Goal: Task Accomplishment & Management: Complete application form

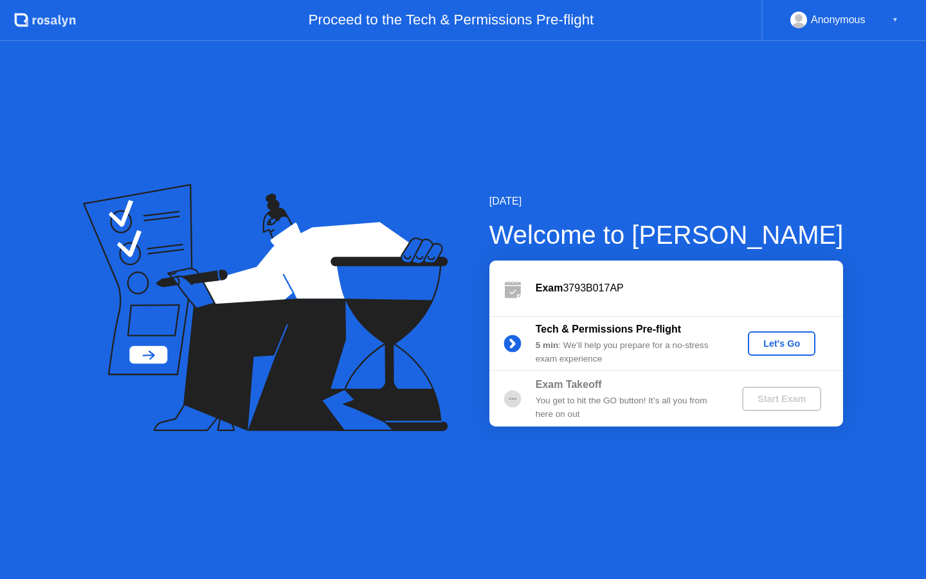
click at [785, 342] on div "Let's Go" at bounding box center [781, 343] width 57 height 10
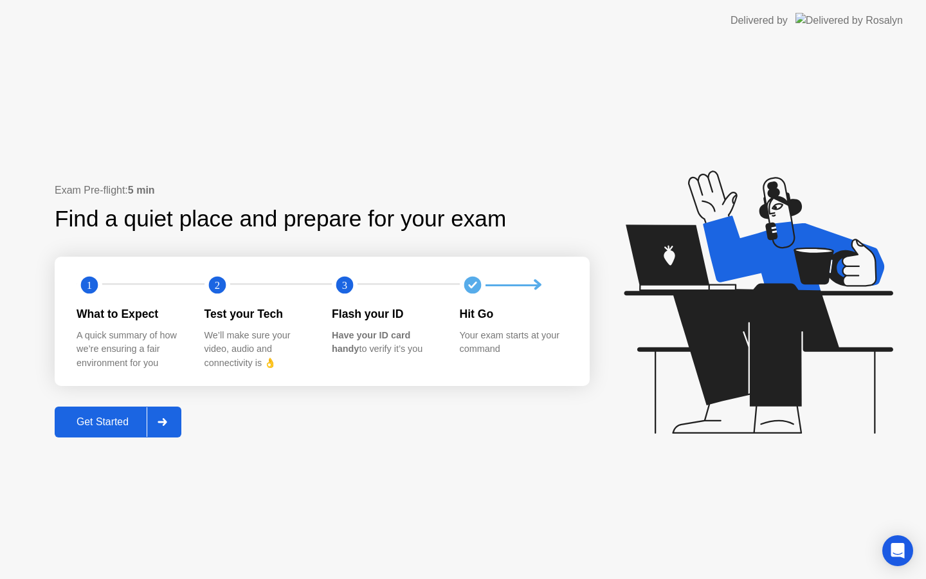
click at [116, 429] on button "Get Started" at bounding box center [118, 422] width 127 height 31
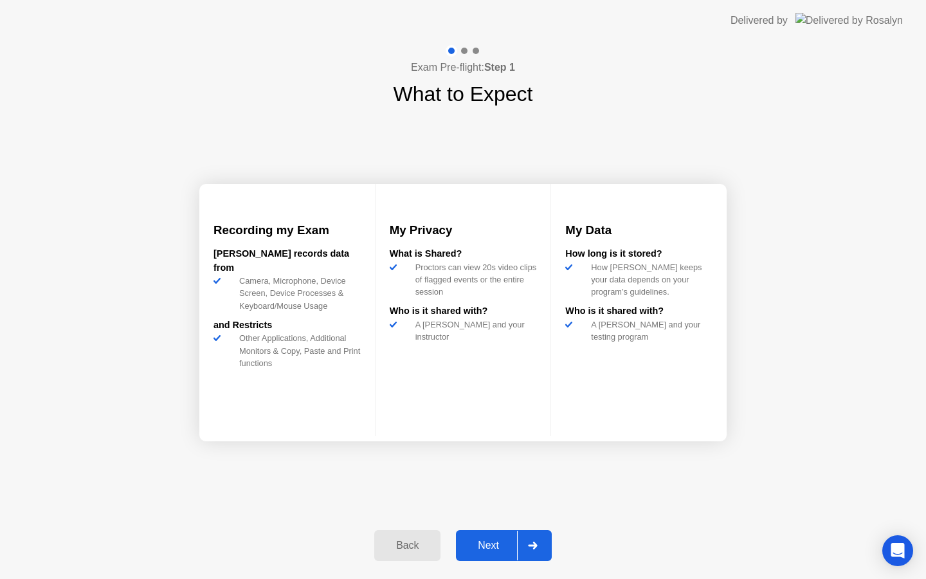
click at [505, 544] on div "Next" at bounding box center [488, 546] width 57 height 12
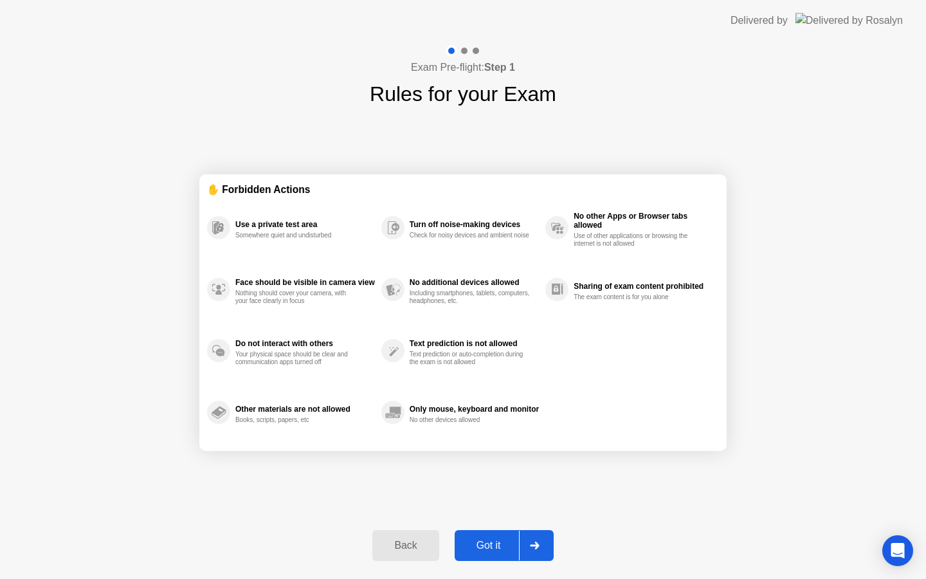
click at [505, 544] on div "Got it" at bounding box center [489, 546] width 60 height 12
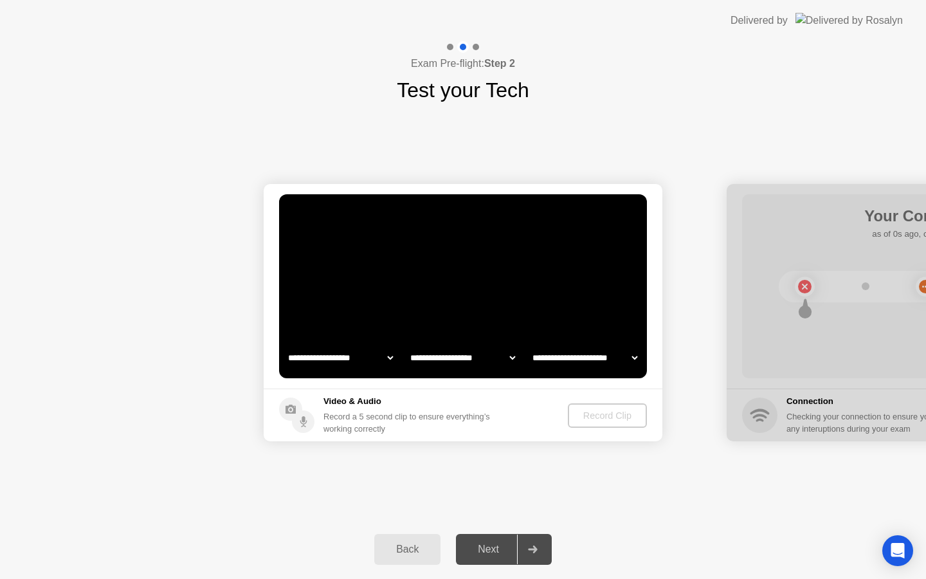
select select "**********"
select select "*******"
click at [498, 553] on div "Next" at bounding box center [488, 550] width 57 height 12
click at [609, 413] on div "Record Clip" at bounding box center [608, 415] width 69 height 10
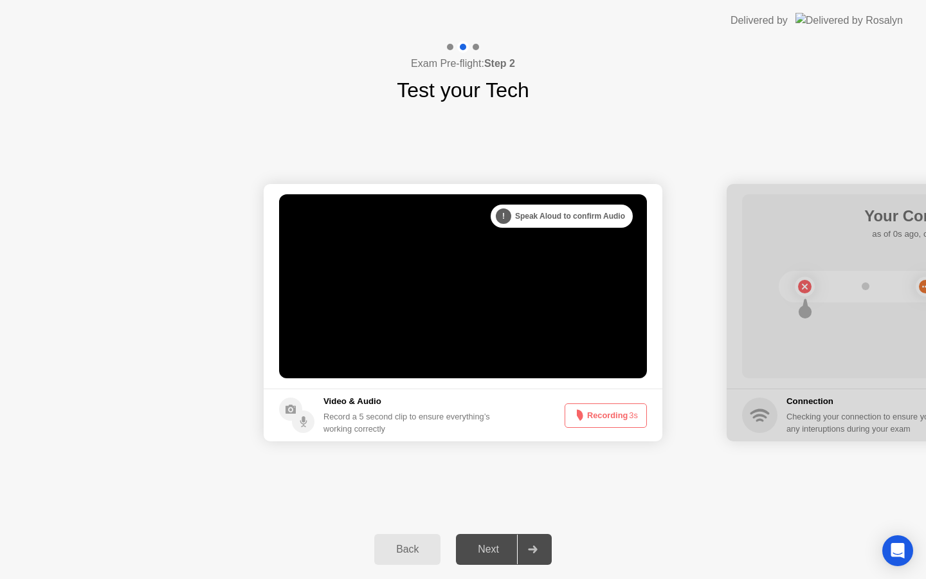
click at [609, 413] on button "Recording 3s" at bounding box center [606, 415] width 82 height 24
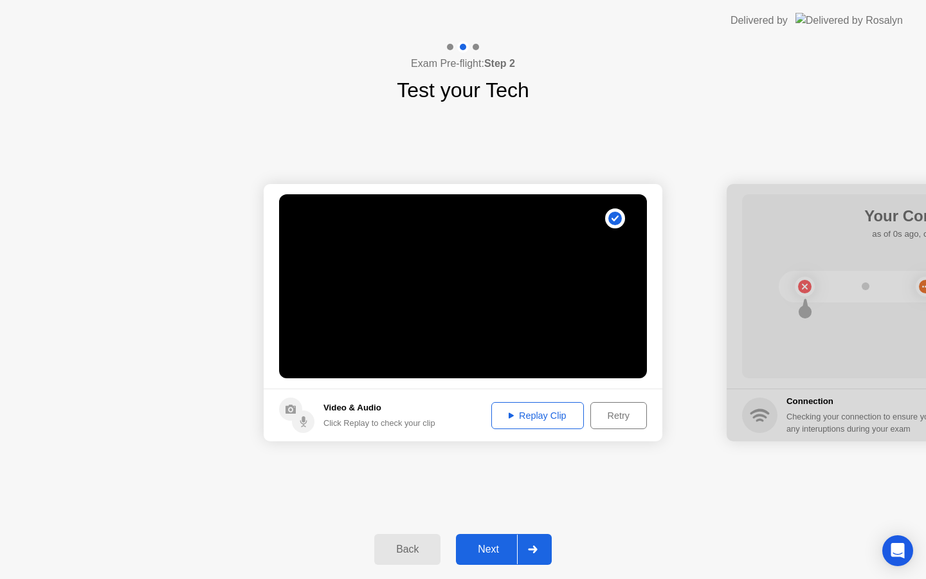
click at [539, 416] on div "Replay Clip" at bounding box center [538, 415] width 84 height 10
click at [609, 410] on div "Retry" at bounding box center [619, 415] width 48 height 10
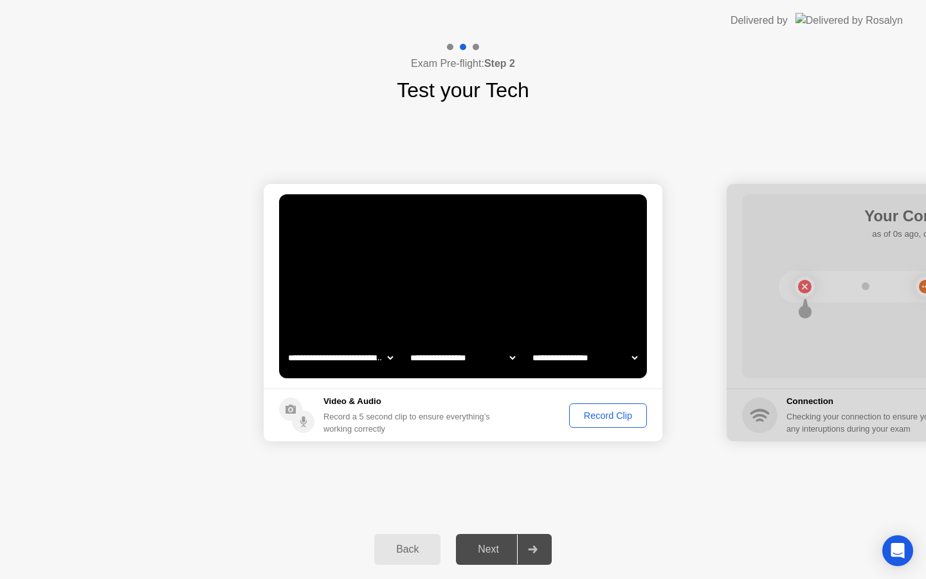
click at [595, 417] on div "Record Clip" at bounding box center [608, 415] width 69 height 10
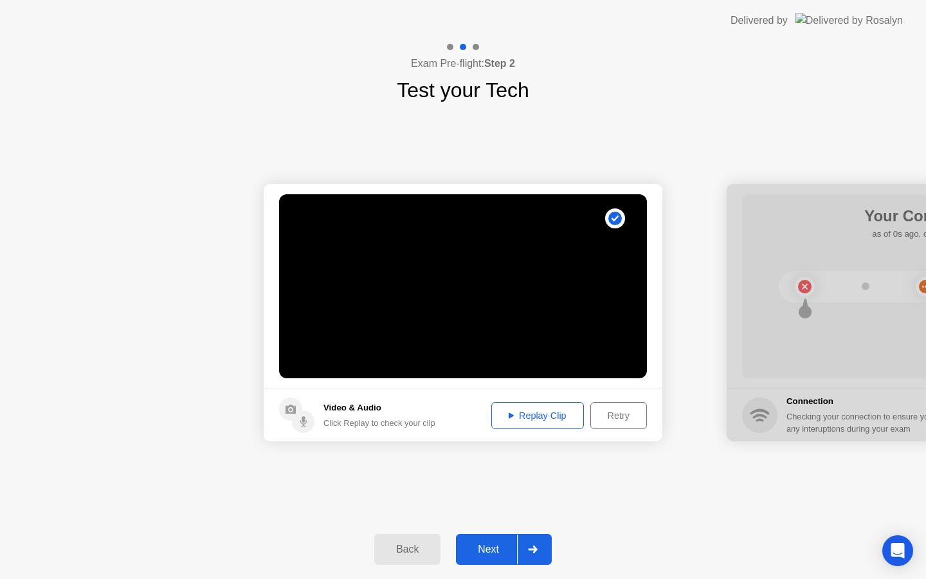
click at [544, 417] on div "Replay Clip" at bounding box center [538, 415] width 84 height 10
click at [497, 551] on div "Next" at bounding box center [488, 550] width 57 height 12
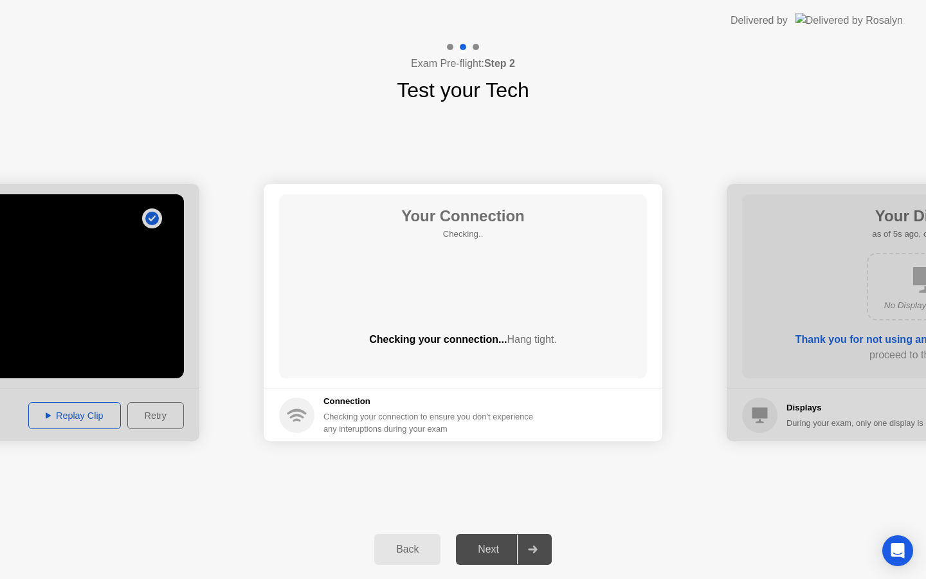
click at [512, 300] on div "Your Connection Checking.. Checking your connection... Hang tight." at bounding box center [463, 286] width 368 height 184
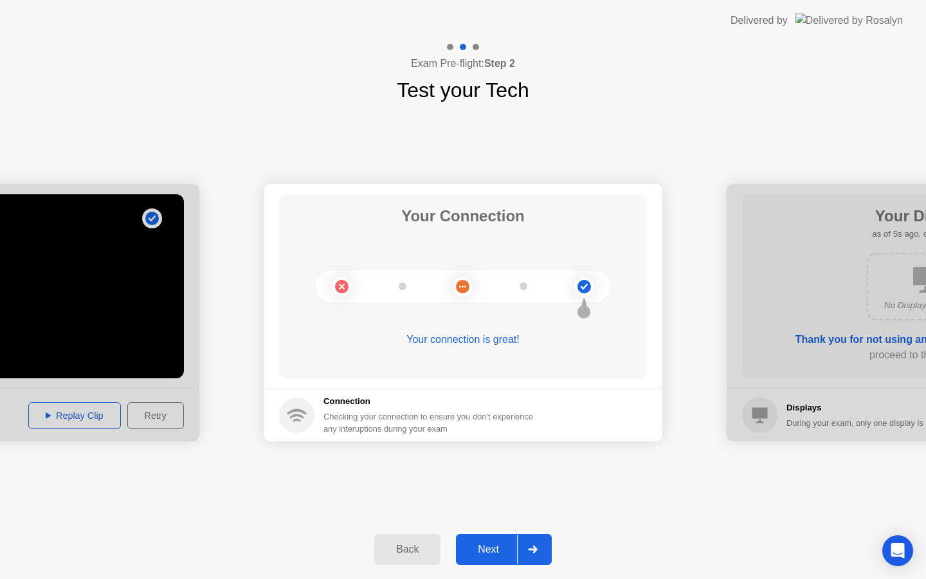
click at [481, 552] on div "Next" at bounding box center [488, 550] width 57 height 12
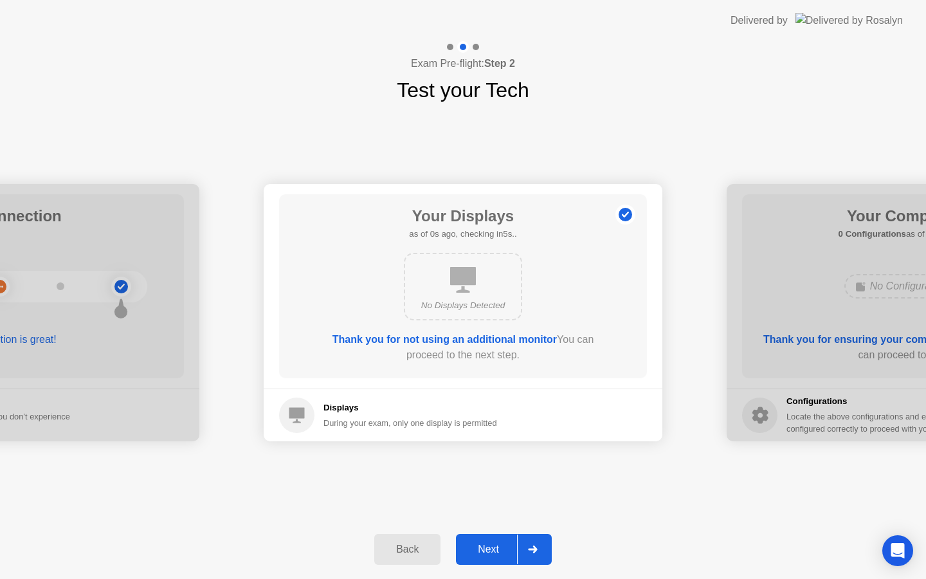
click at [486, 549] on div "Next" at bounding box center [488, 550] width 57 height 12
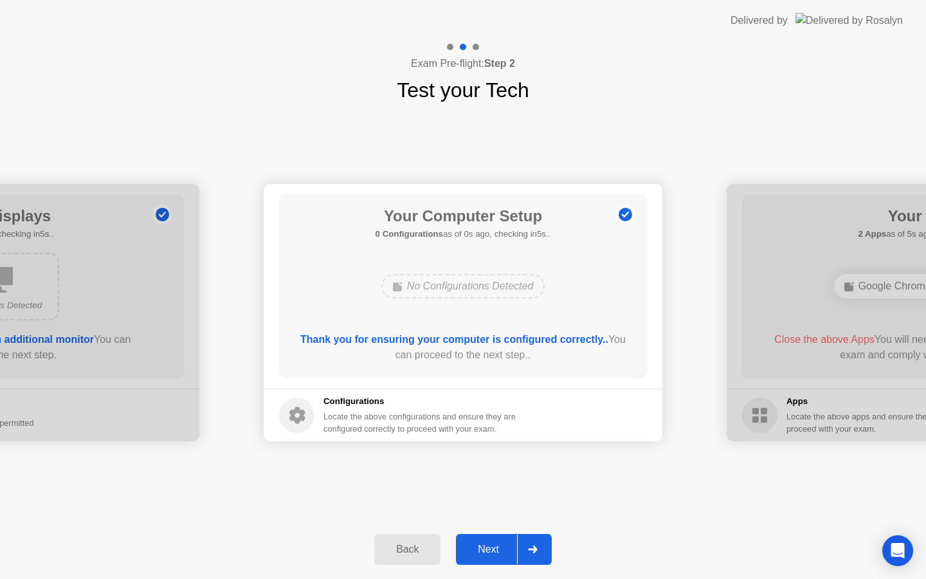
click at [486, 549] on div "Next" at bounding box center [488, 550] width 57 height 12
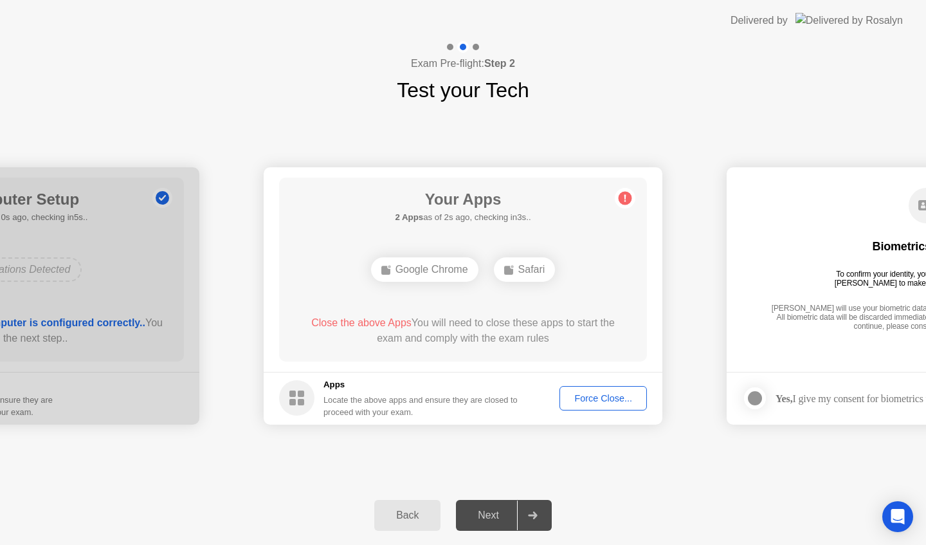
click at [524, 271] on div "Safari" at bounding box center [525, 269] width 62 height 24
click at [577, 387] on button "Force Close..." at bounding box center [603, 398] width 87 height 24
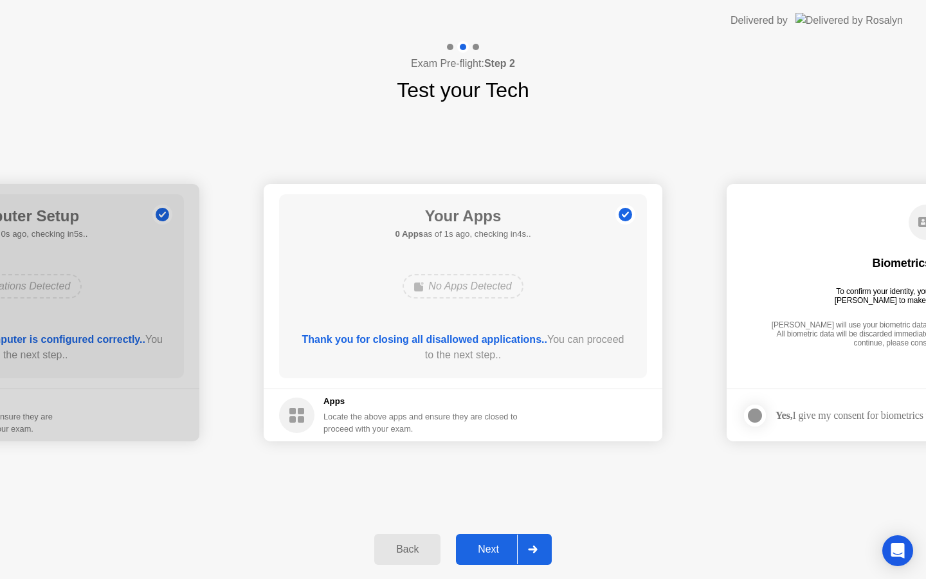
click at [499, 547] on div "Next" at bounding box center [488, 550] width 57 height 12
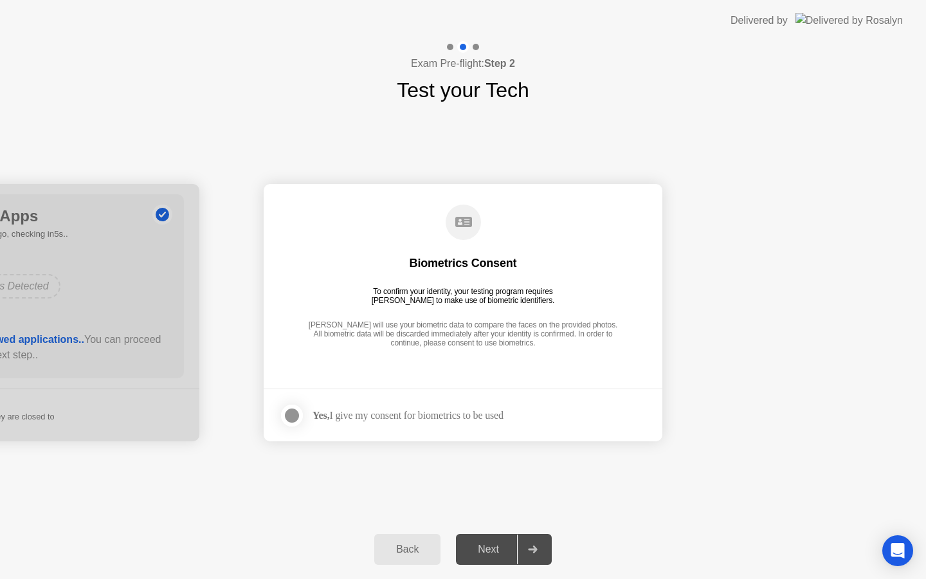
click at [290, 417] on div at bounding box center [291, 415] width 15 height 15
click at [497, 551] on div "Next" at bounding box center [488, 550] width 57 height 12
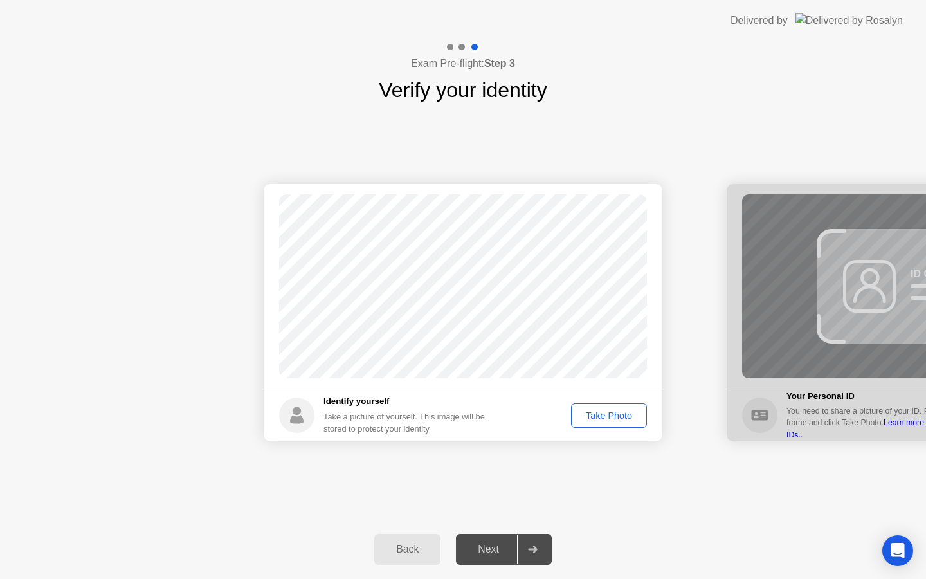
click at [623, 413] on div "Take Photo" at bounding box center [609, 415] width 67 height 10
click at [621, 415] on div "Retake" at bounding box center [617, 415] width 50 height 10
click at [621, 415] on div "Take Photo" at bounding box center [609, 415] width 67 height 10
click at [507, 549] on div "Next" at bounding box center [488, 550] width 57 height 12
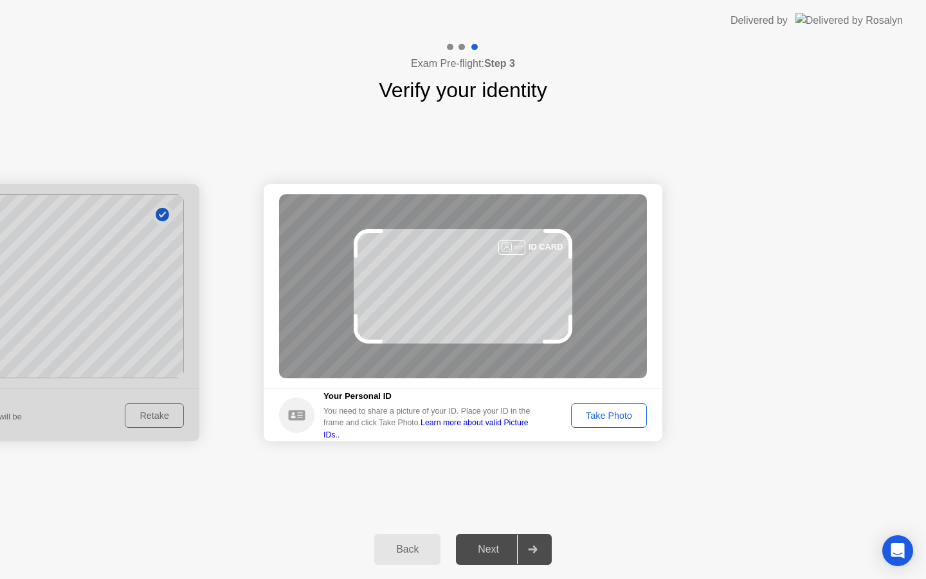
click at [621, 414] on div "Take Photo" at bounding box center [609, 415] width 67 height 10
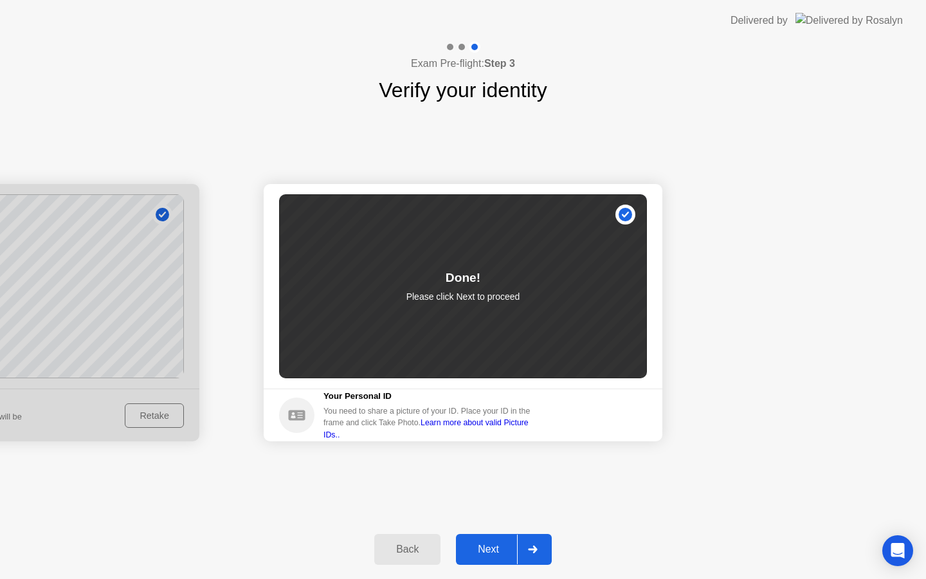
click at [504, 547] on div "Next" at bounding box center [488, 550] width 57 height 12
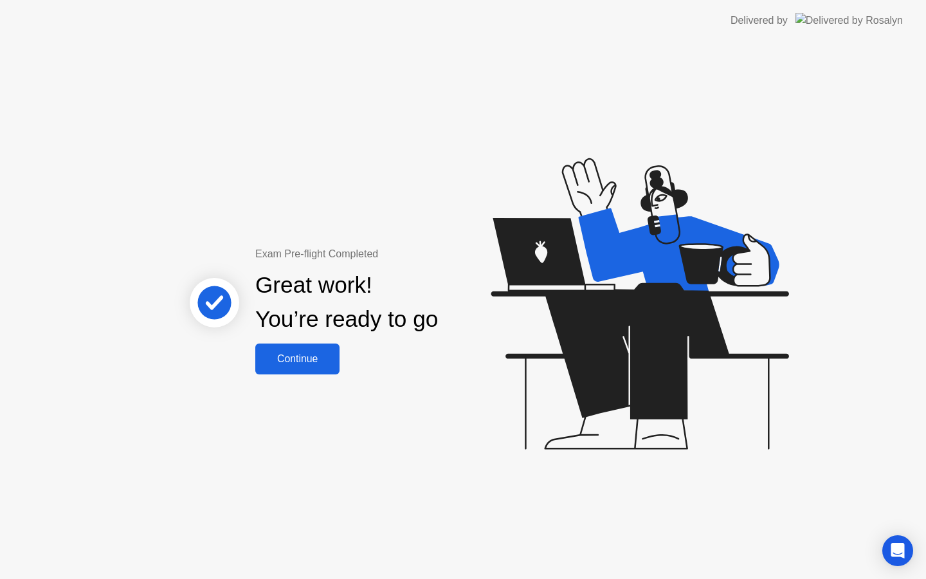
click at [291, 356] on div "Continue" at bounding box center [297, 359] width 77 height 12
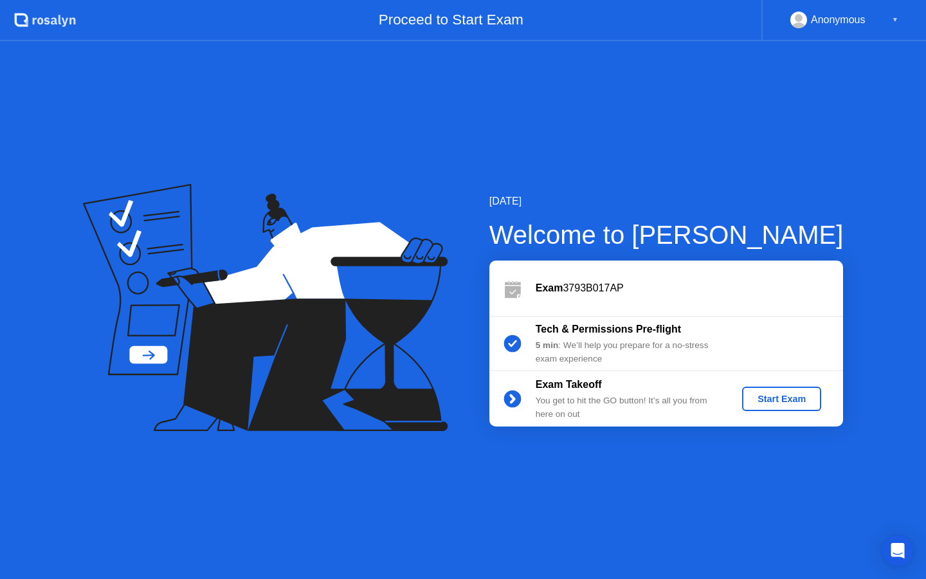
click at [805, 399] on div "Start Exam" at bounding box center [782, 399] width 69 height 10
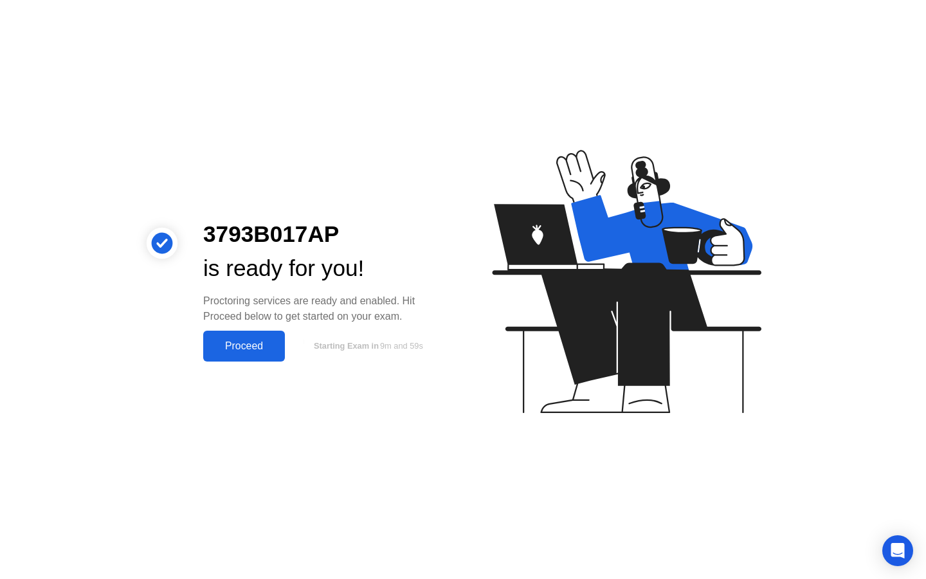
click at [228, 342] on div "Proceed" at bounding box center [244, 346] width 74 height 12
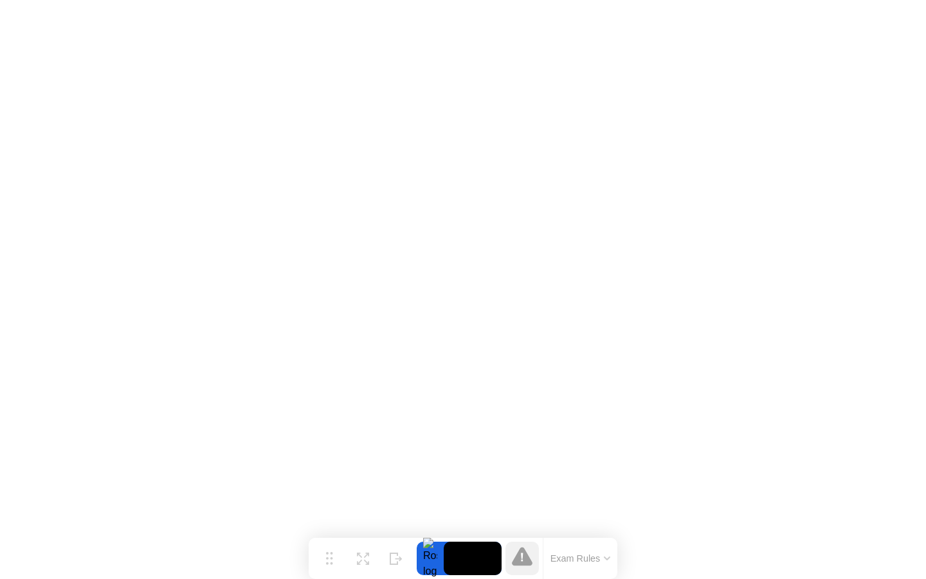
click at [430, 561] on div at bounding box center [430, 558] width 27 height 33
click at [482, 561] on video at bounding box center [473, 558] width 58 height 33
click at [365, 565] on div "Expand" at bounding box center [362, 569] width 23 height 8
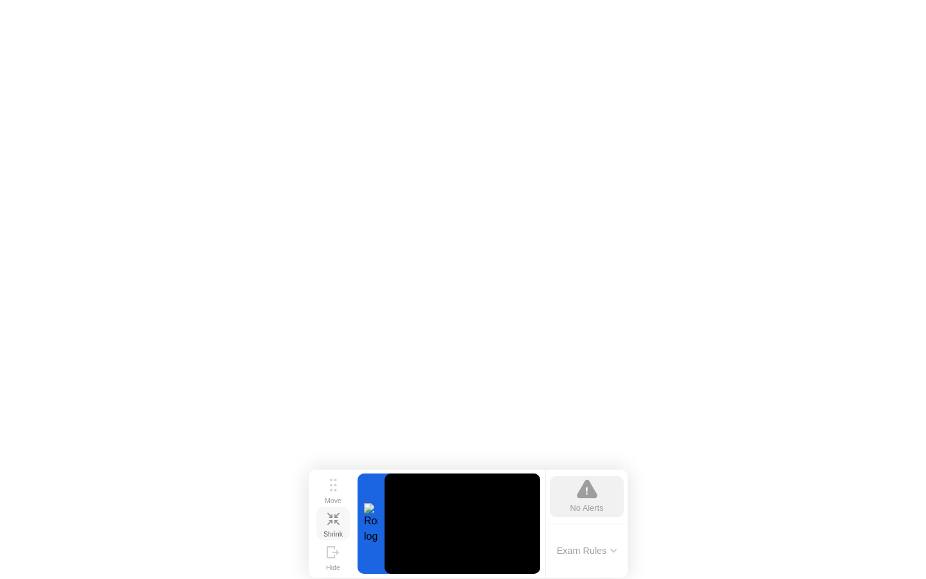
click at [329, 516] on icon at bounding box center [333, 519] width 12 height 12
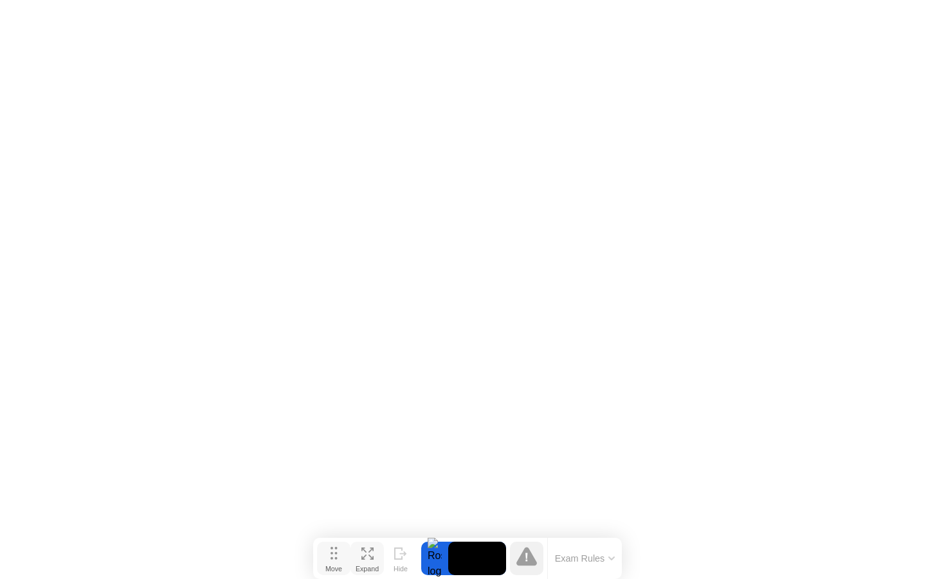
drag, startPoint x: 335, startPoint y: 549, endPoint x: 339, endPoint y: 555, distance: 7.3
click at [339, 555] on button "Move" at bounding box center [333, 558] width 33 height 33
click at [403, 552] on icon at bounding box center [400, 553] width 13 height 12
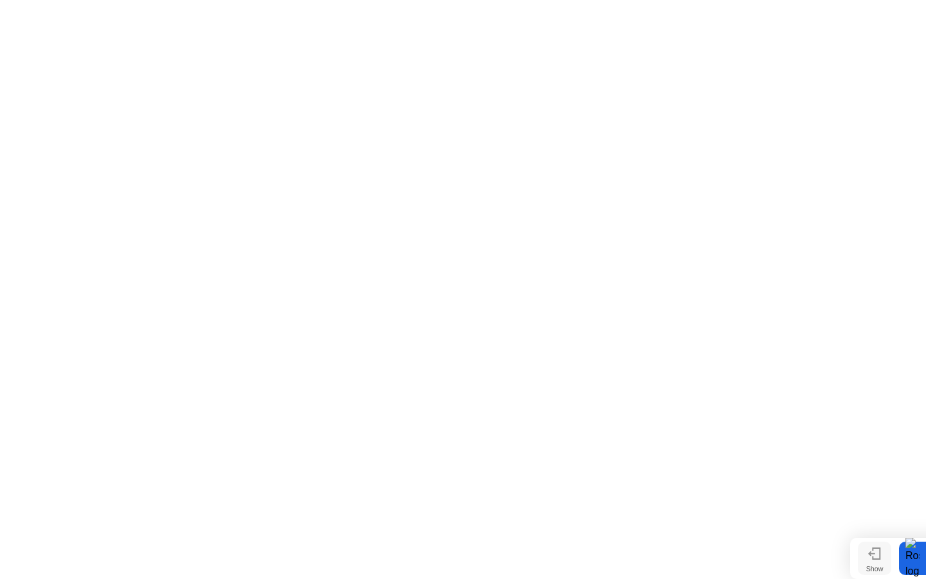
click at [879, 558] on icon at bounding box center [876, 553] width 7 height 11
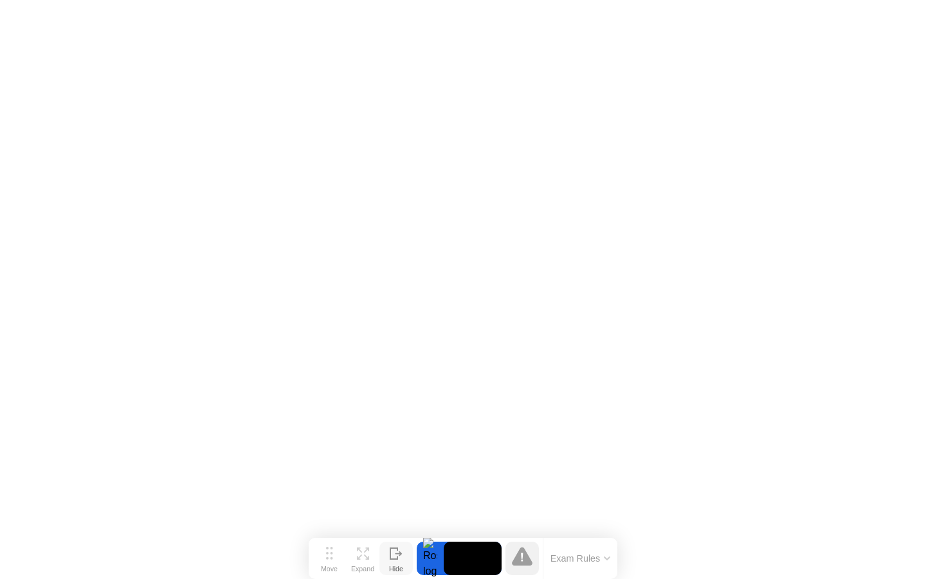
click at [394, 565] on div "Hide" at bounding box center [396, 569] width 14 height 8
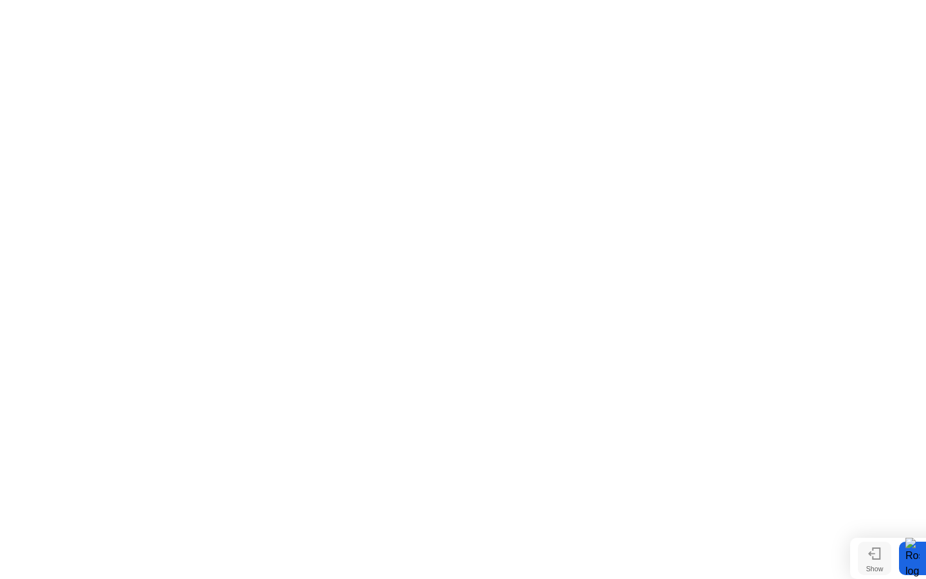
click at [871, 565] on div "Show" at bounding box center [875, 569] width 17 height 8
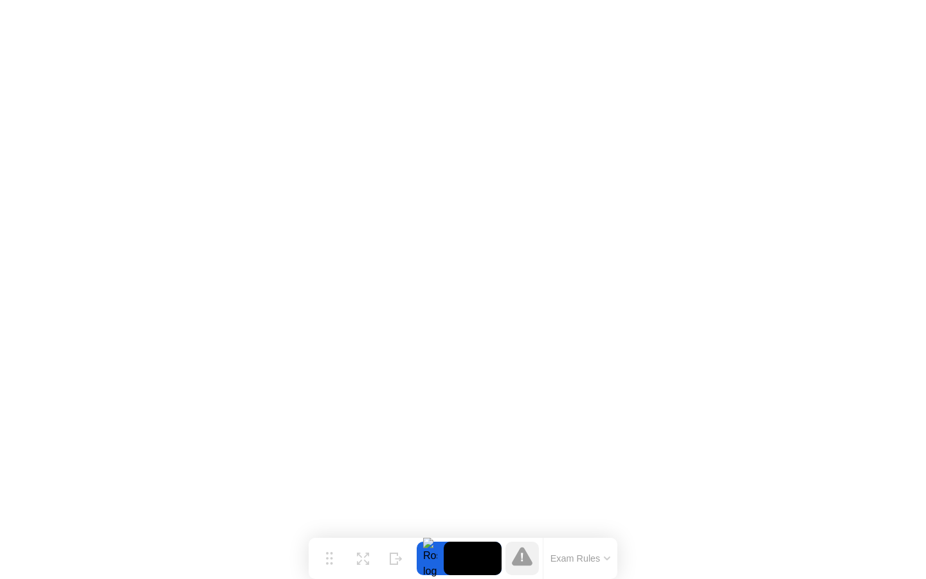
click at [394, 556] on icon at bounding box center [396, 559] width 13 height 12
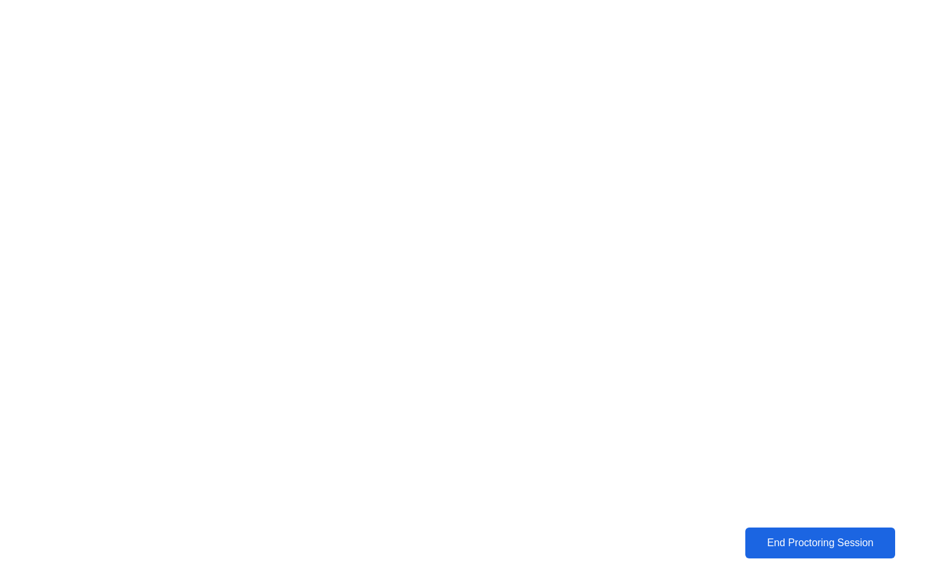
click at [793, 545] on div "End Proctoring Session" at bounding box center [820, 543] width 144 height 12
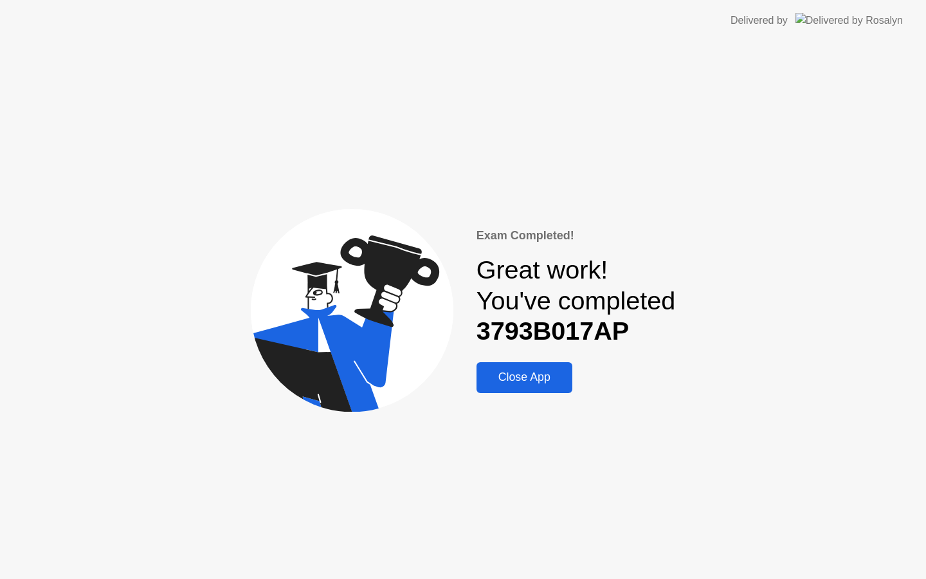
click at [525, 382] on div "Close App" at bounding box center [525, 378] width 88 height 14
